Goal: Task Accomplishment & Management: Use online tool/utility

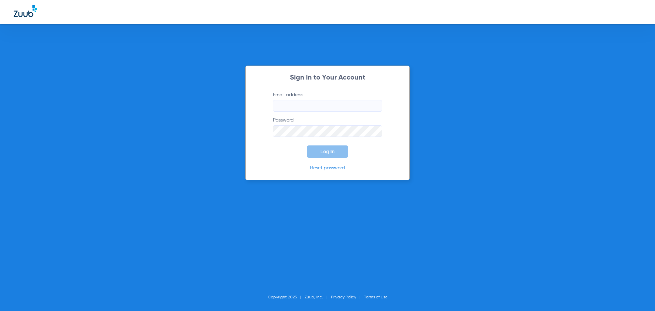
type input "[EMAIL_ADDRESS][DOMAIN_NAME]"
click at [336, 154] on button "Log In" at bounding box center [328, 151] width 42 height 12
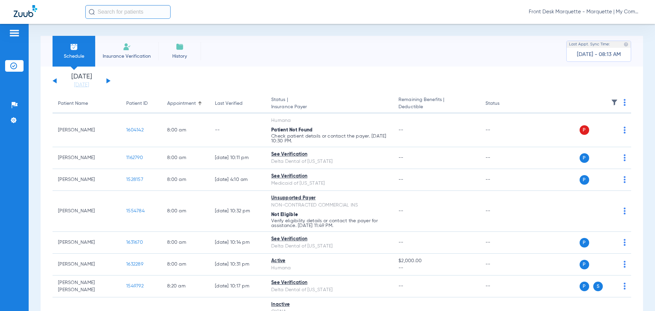
click at [132, 48] on li "Insurance Verification" at bounding box center [126, 51] width 63 height 31
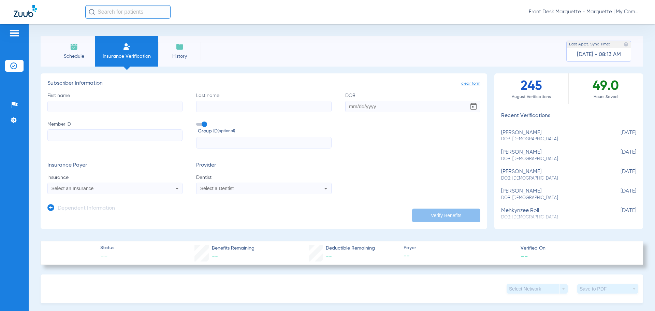
click at [523, 134] on div "[PERSON_NAME] DOB: [DEMOGRAPHIC_DATA]" at bounding box center [551, 136] width 101 height 13
type input "[PERSON_NAME]"
type input "[DATE]"
type input "H96142645"
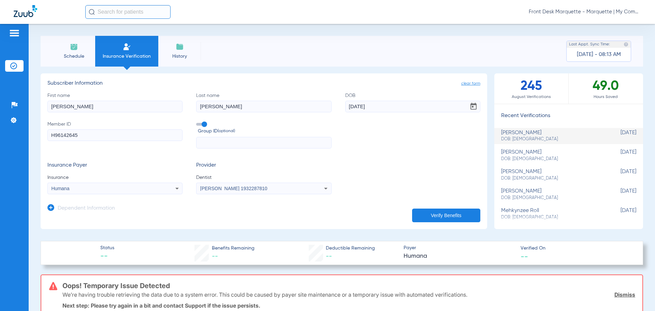
scroll to position [68, 0]
